Goal: Transaction & Acquisition: Book appointment/travel/reservation

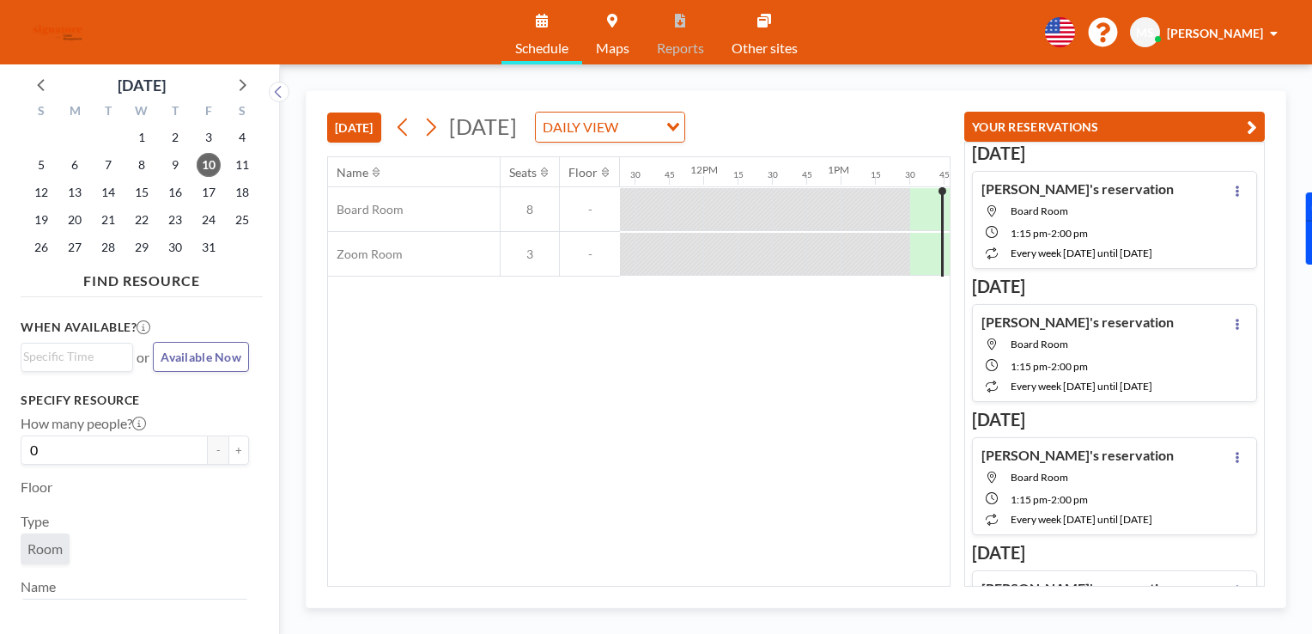
scroll to position [0, 1834]
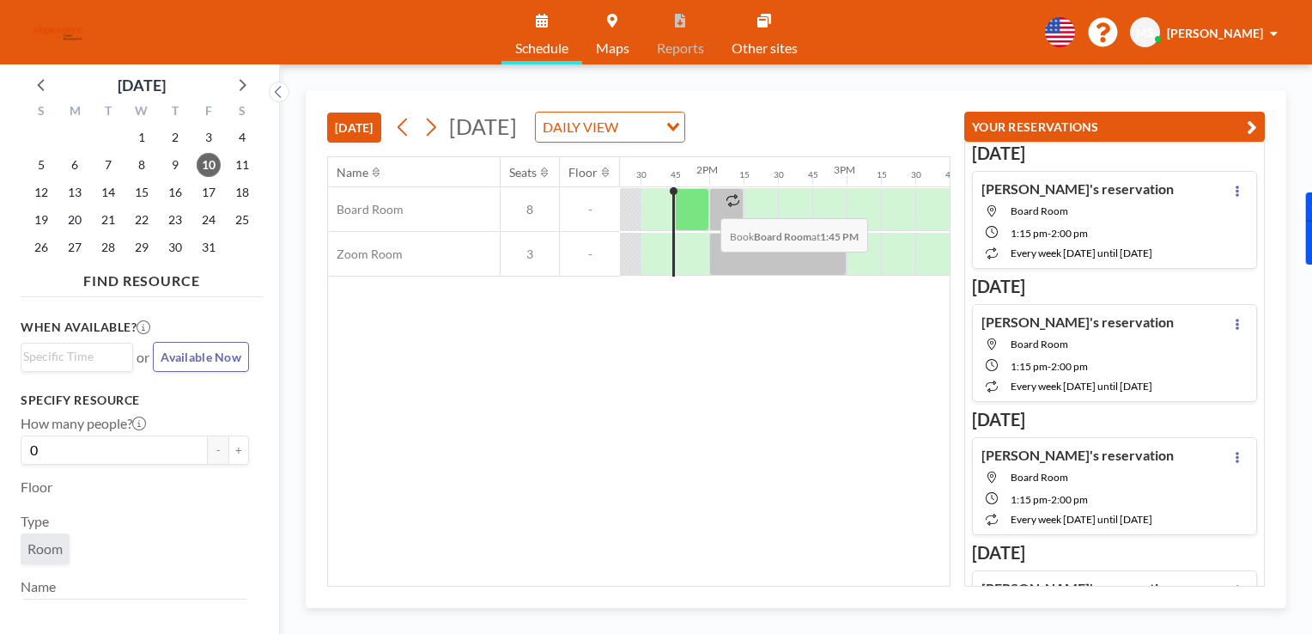
click at [707, 204] on div at bounding box center [692, 209] width 34 height 43
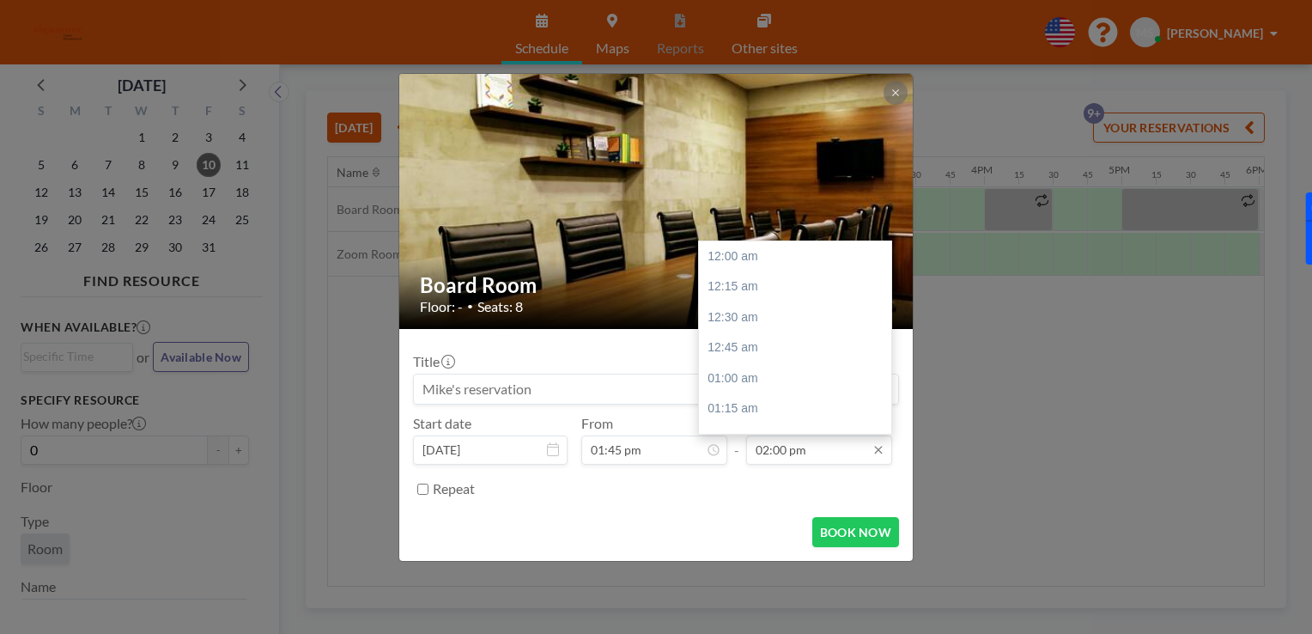
scroll to position [1712, 0]
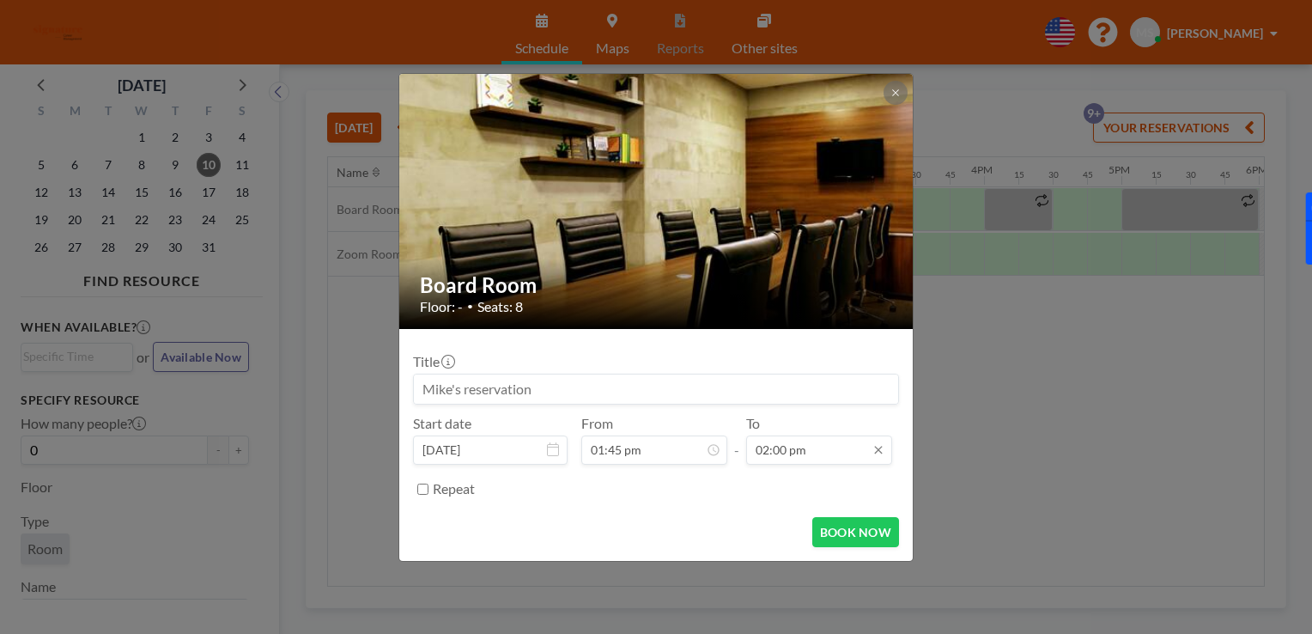
click at [852, 463] on input "02:00 pm" at bounding box center [819, 449] width 146 height 29
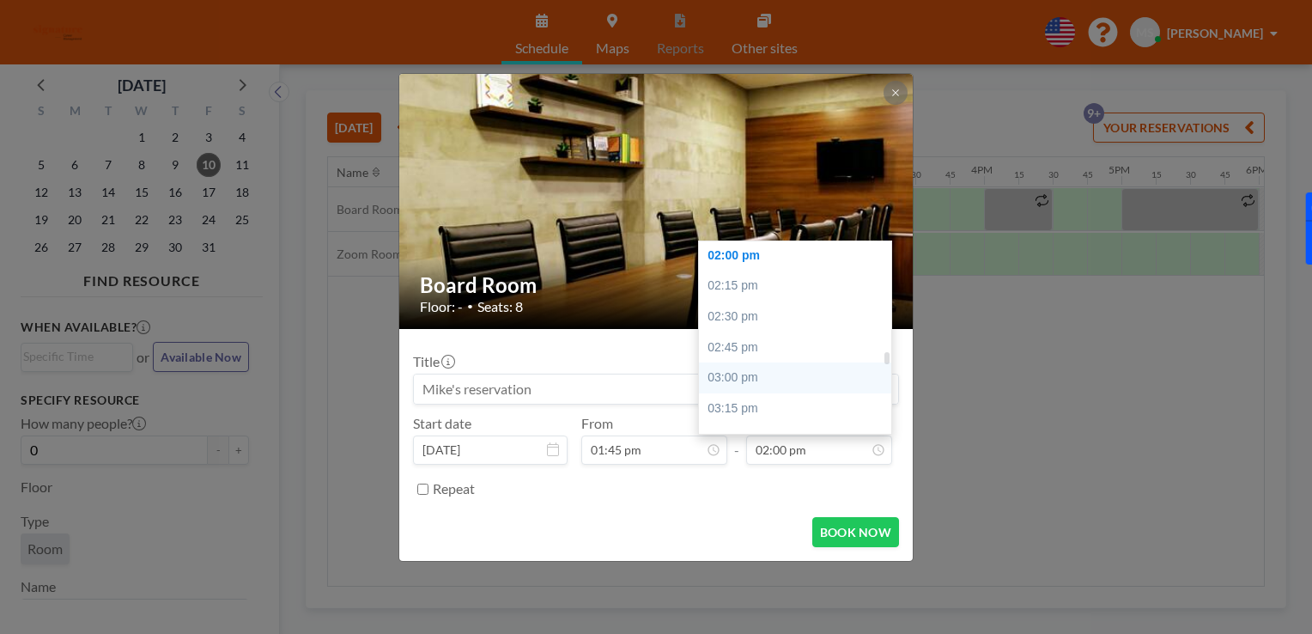
click at [773, 374] on div "03:00 pm" at bounding box center [799, 377] width 201 height 31
type input "03:00 pm"
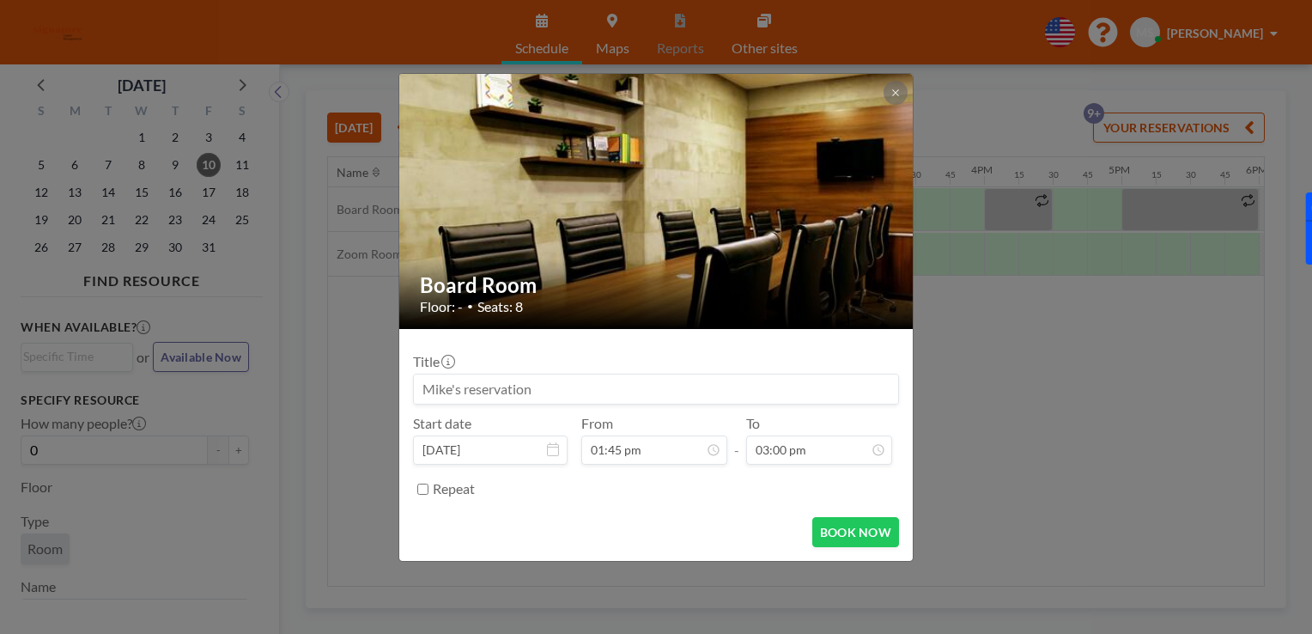
scroll to position [1834, 0]
click at [831, 521] on button "BOOK NOW" at bounding box center [855, 532] width 87 height 30
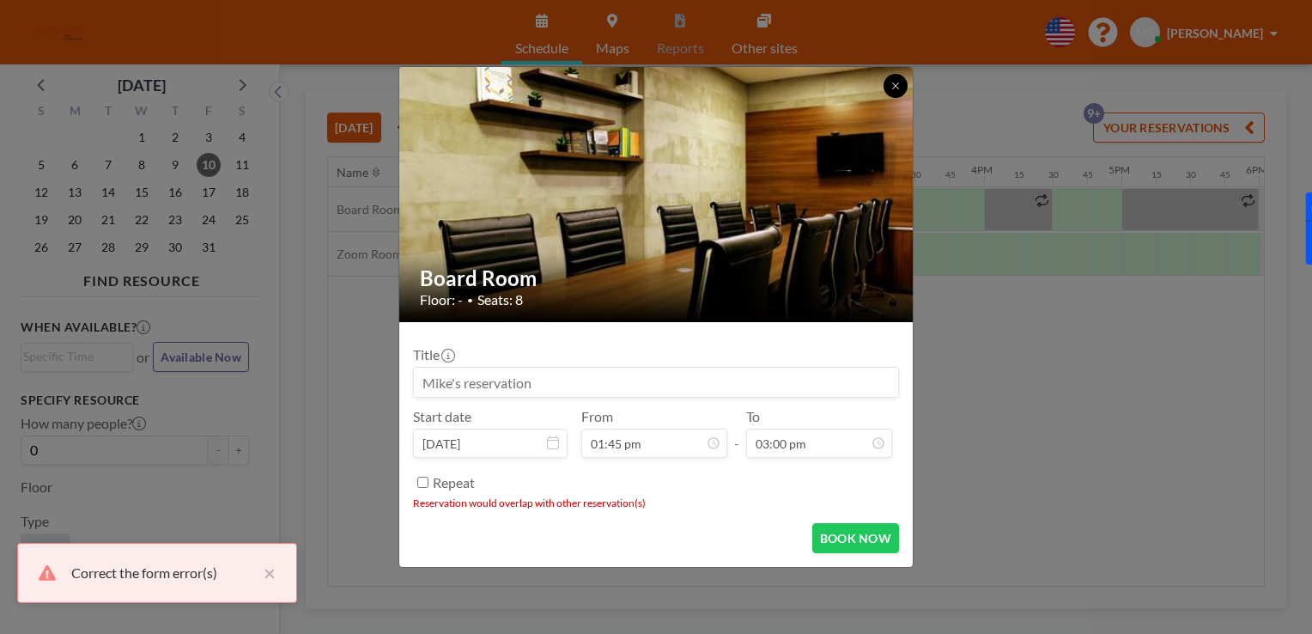
click at [885, 82] on button at bounding box center [895, 86] width 24 height 24
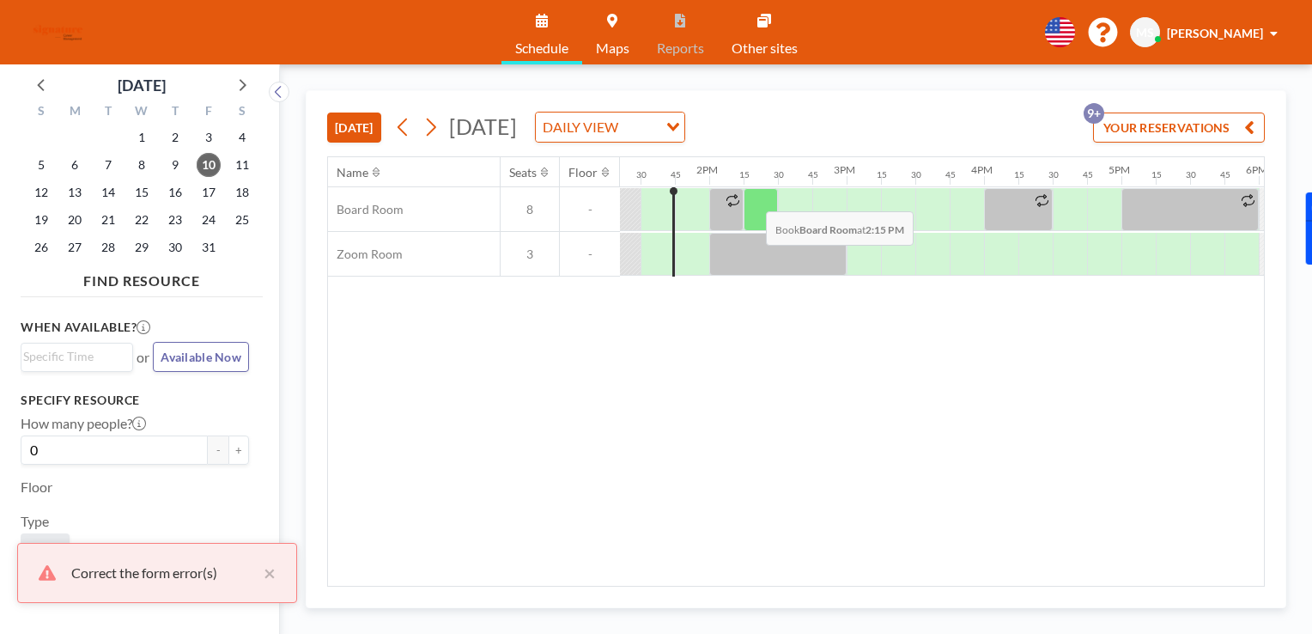
click at [752, 197] on div at bounding box center [760, 209] width 34 height 43
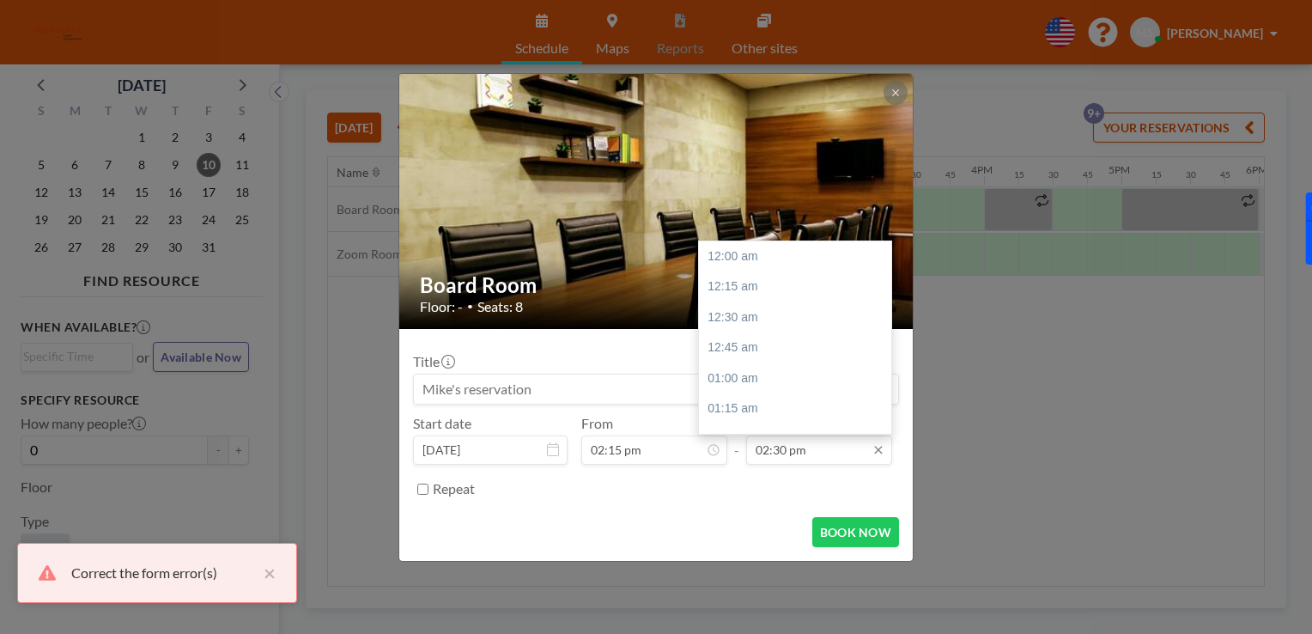
scroll to position [1772, 0]
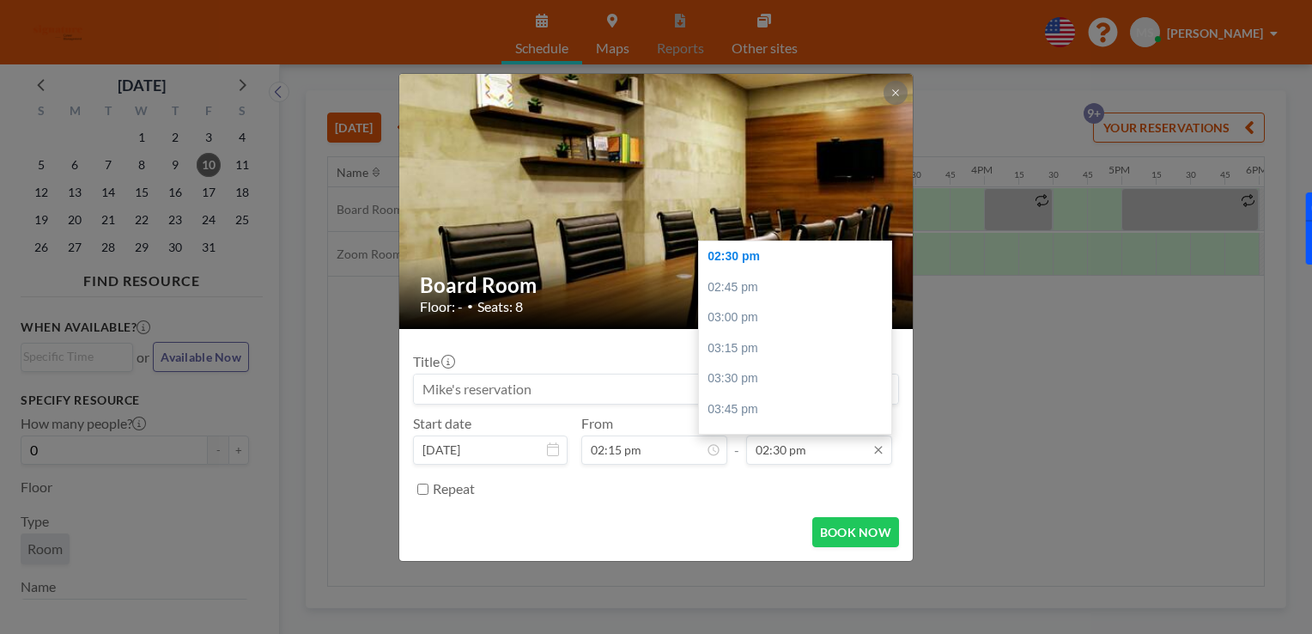
click at [819, 458] on input "02:30 pm" at bounding box center [819, 449] width 146 height 29
click at [761, 308] on div "03:00 pm" at bounding box center [799, 317] width 201 height 31
type input "03:00 pm"
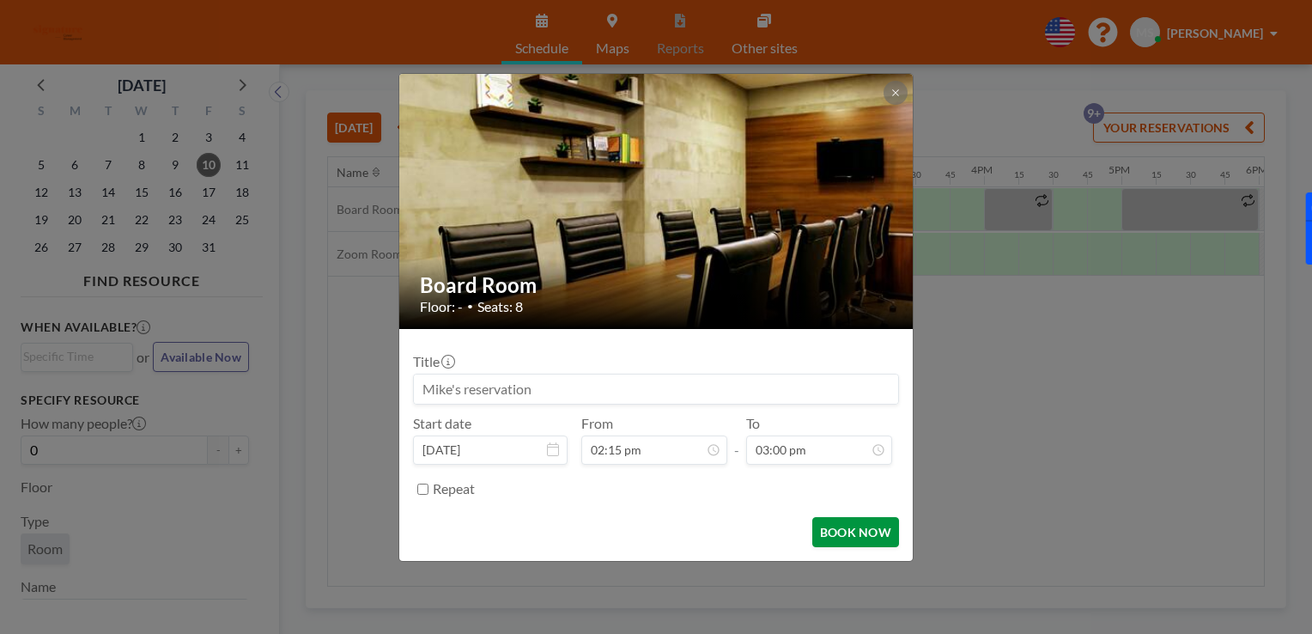
click at [843, 530] on button "BOOK NOW" at bounding box center [855, 532] width 87 height 30
